Goal: Check status: Check status

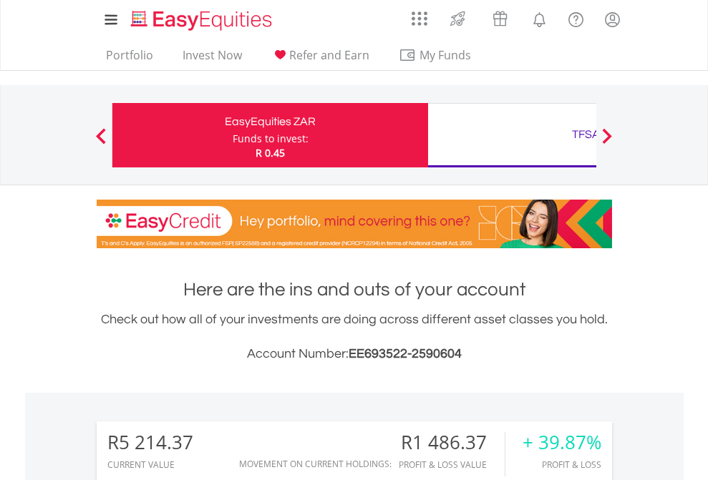
scroll to position [137, 225]
click at [233, 135] on div "Funds to invest:" at bounding box center [271, 139] width 76 height 14
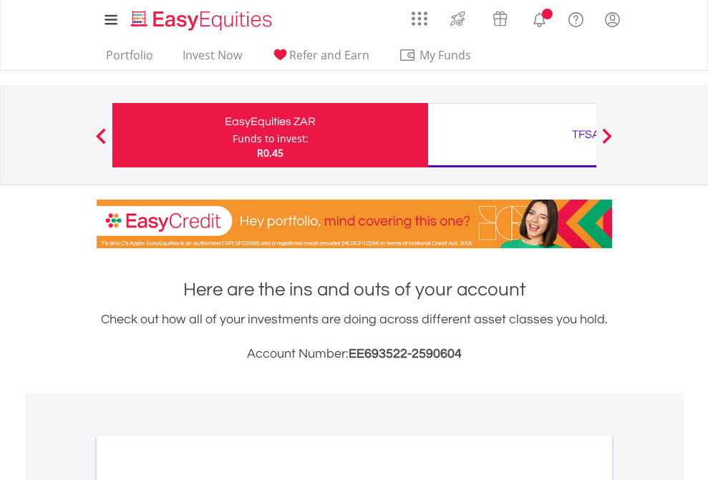
scroll to position [860, 0]
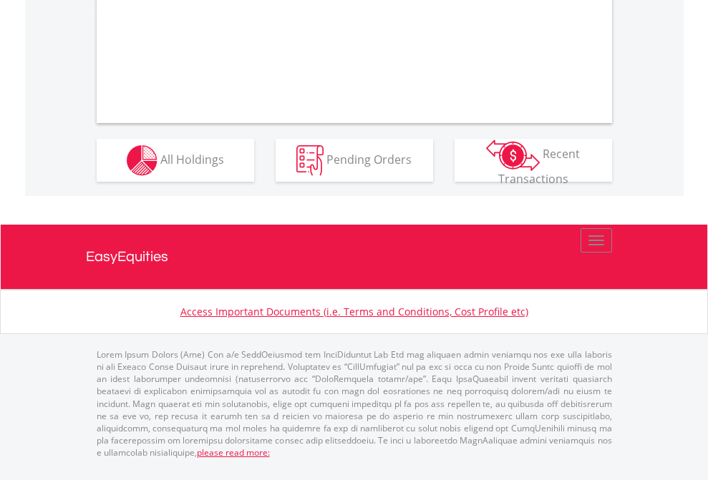
click at [160, 167] on span "All Holdings" at bounding box center [192, 159] width 64 height 16
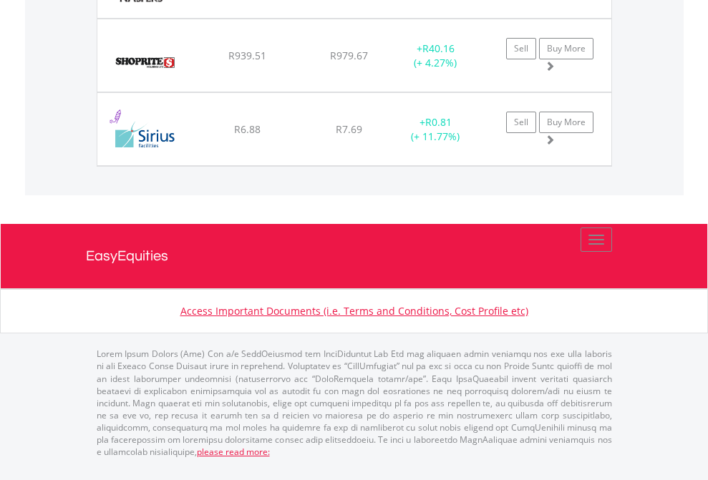
scroll to position [137, 225]
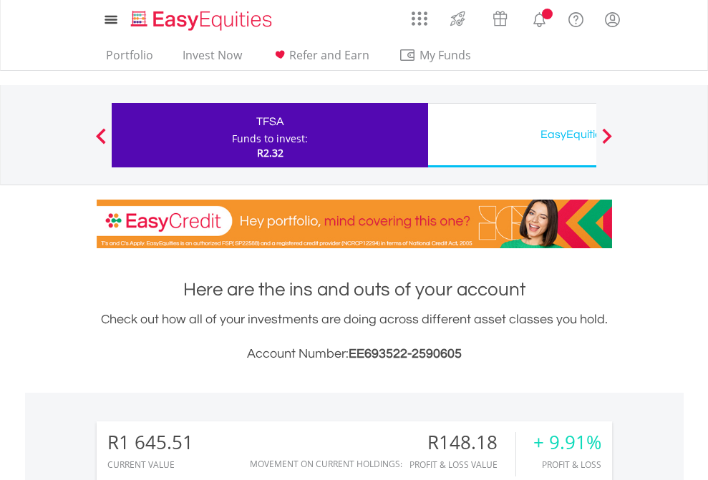
scroll to position [137, 225]
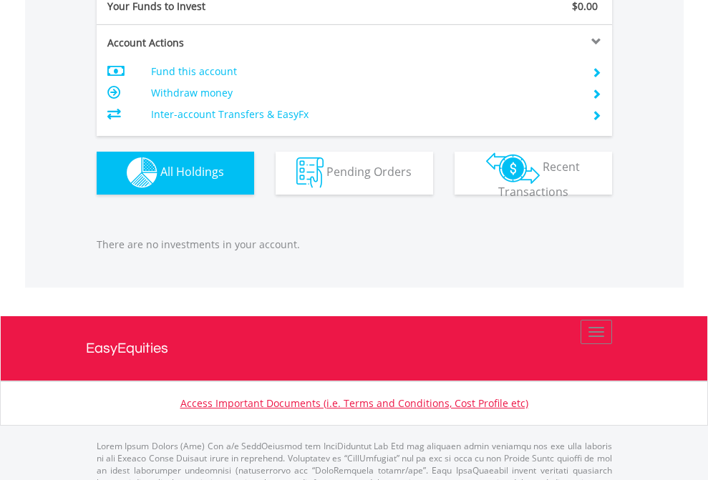
scroll to position [1417, 0]
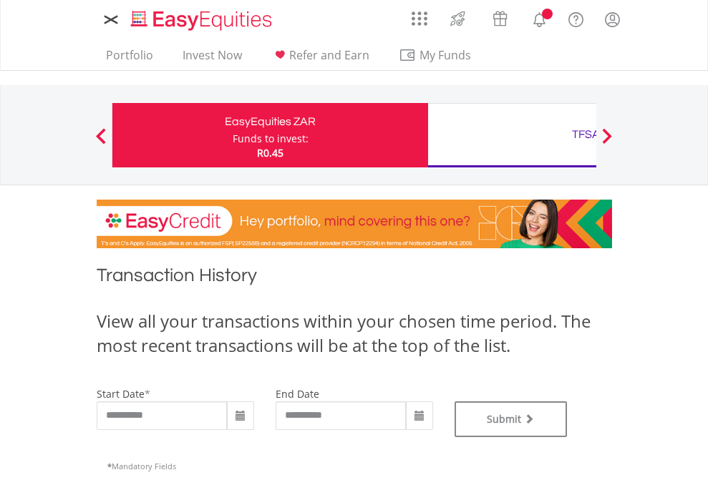
type input "**********"
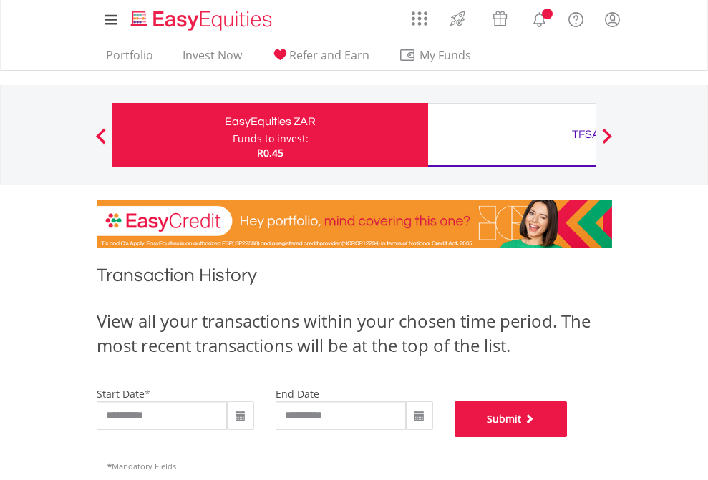
click at [568, 437] on button "Submit" at bounding box center [511, 420] width 113 height 36
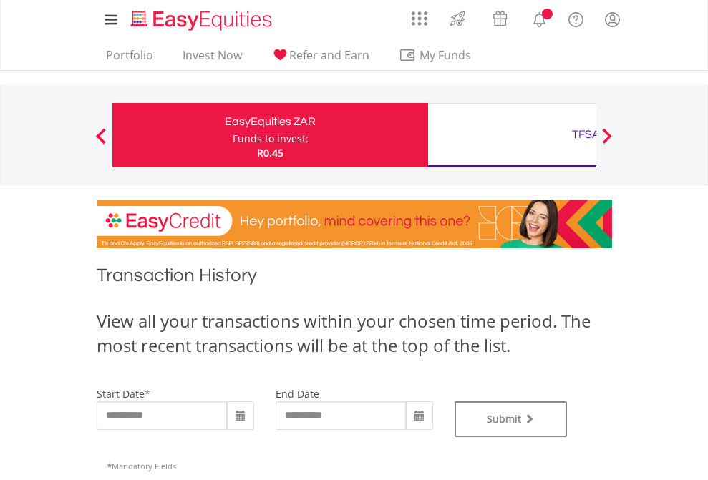
click at [512, 135] on div "TFSA" at bounding box center [586, 135] width 299 height 20
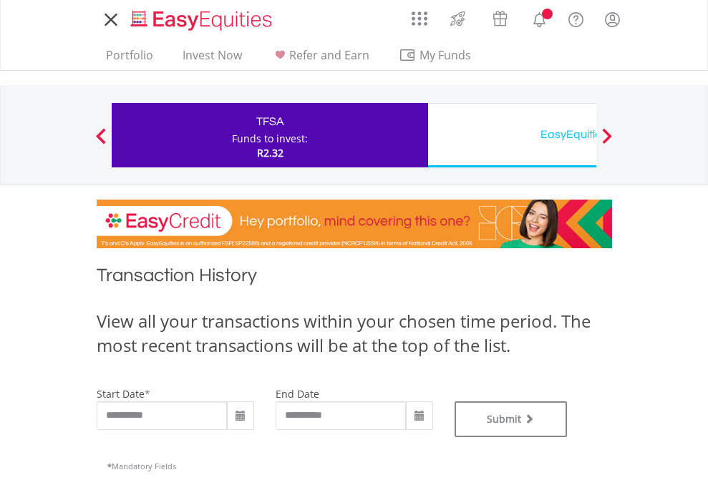
type input "**********"
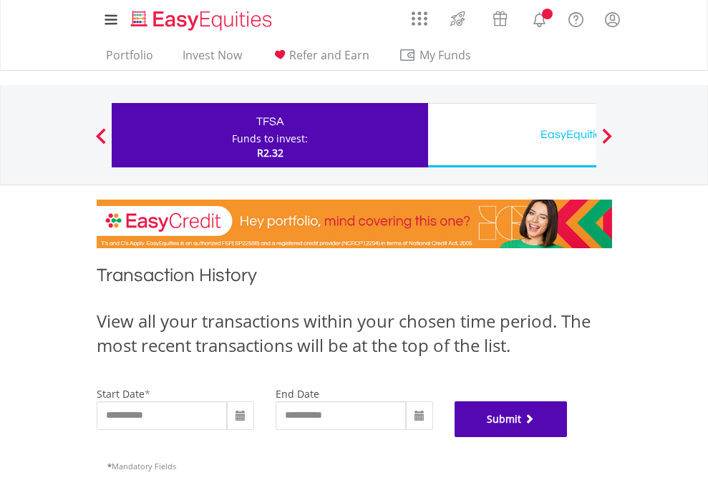
click at [568, 437] on button "Submit" at bounding box center [511, 420] width 113 height 36
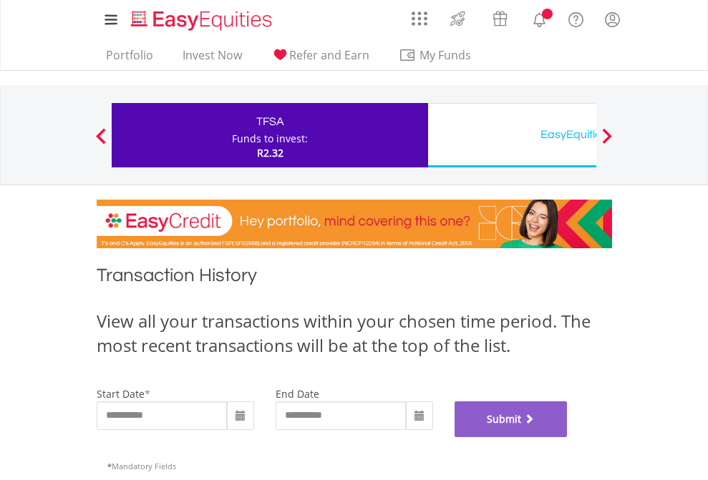
scroll to position [581, 0]
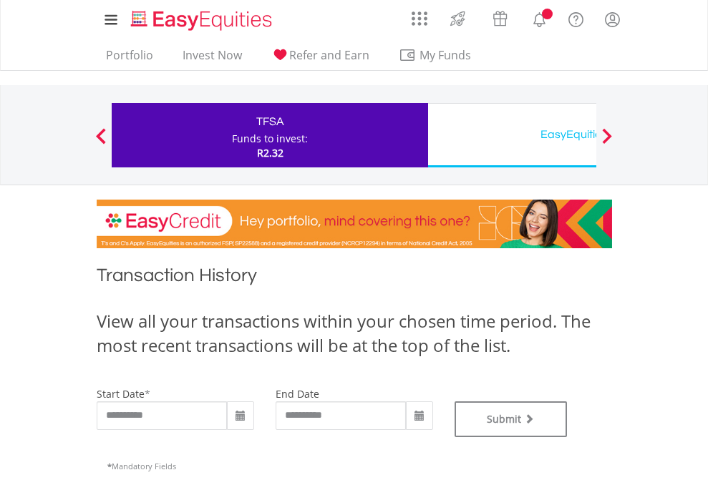
click at [512, 135] on div "EasyEquities USD" at bounding box center [586, 135] width 299 height 20
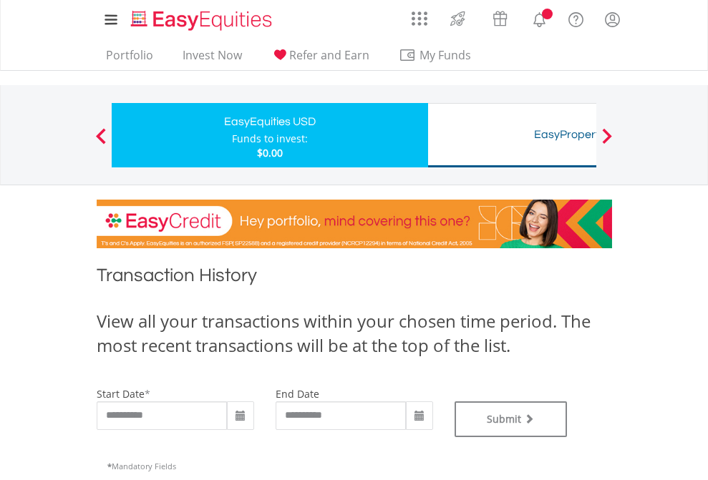
type input "**********"
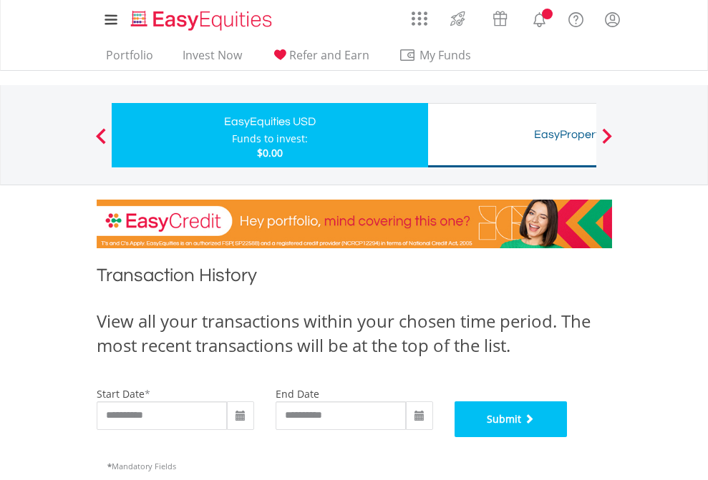
click at [568, 437] on button "Submit" at bounding box center [511, 420] width 113 height 36
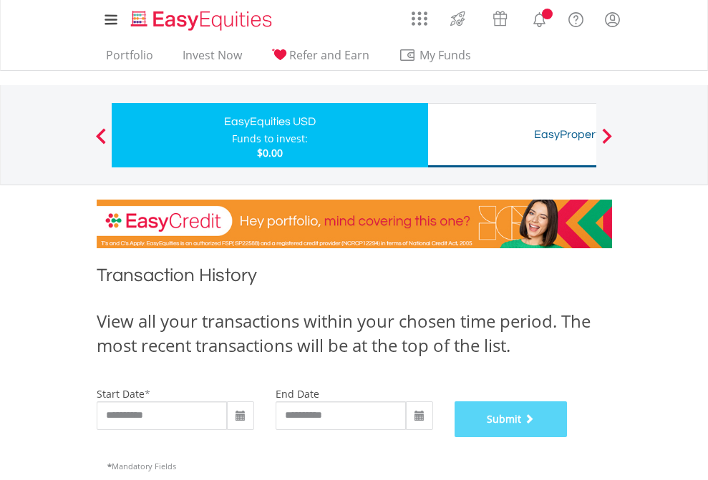
scroll to position [581, 0]
